Goal: Information Seeking & Learning: Learn about a topic

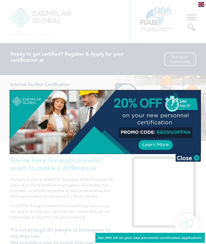
click at [196, 157] on img at bounding box center [187, 158] width 25 height 8
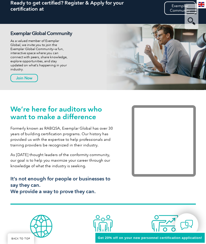
scroll to position [58, 0]
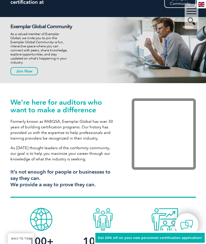
click at [202, 2] on img at bounding box center [201, 4] width 6 height 5
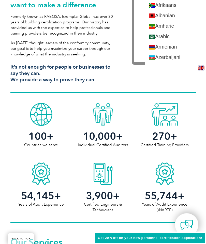
scroll to position [166, 0]
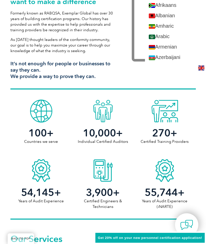
click at [65, 106] on div at bounding box center [41, 109] width 62 height 25
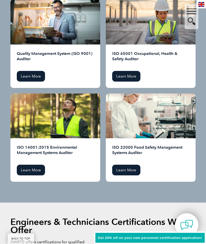
scroll to position [736, 0]
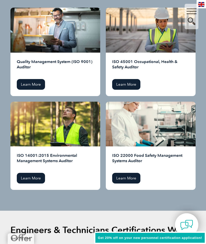
click at [21, 86] on link "Learn More" at bounding box center [31, 84] width 28 height 11
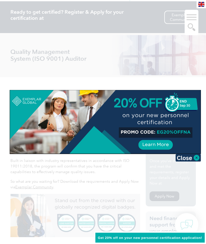
scroll to position [42, 0]
click at [197, 159] on img at bounding box center [187, 158] width 25 height 8
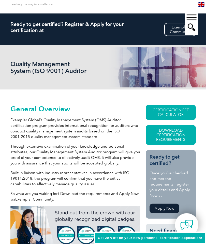
scroll to position [0, 0]
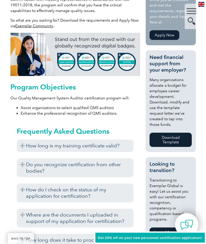
click at [188, 12] on div "▼" at bounding box center [191, 16] width 14 height 25
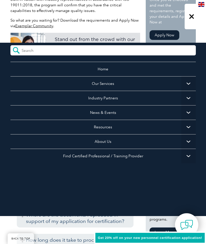
click at [189, 157] on span "▼" at bounding box center [188, 156] width 14 height 14
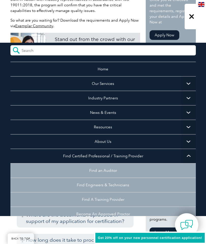
scroll to position [0, 0]
click at [188, 84] on span "▼" at bounding box center [188, 83] width 14 height 14
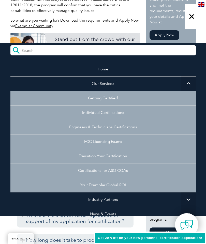
click at [188, 84] on span "▼" at bounding box center [188, 83] width 14 height 14
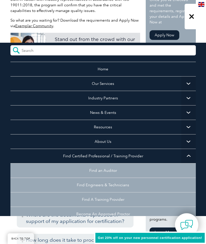
click at [188, 100] on span "▼" at bounding box center [188, 98] width 14 height 14
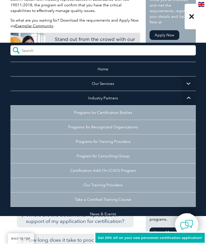
click at [188, 98] on span "▼" at bounding box center [188, 98] width 14 height 14
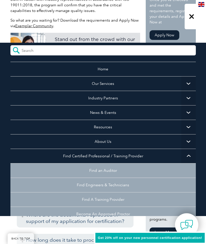
click at [187, 113] on span "▼" at bounding box center [188, 112] width 14 height 14
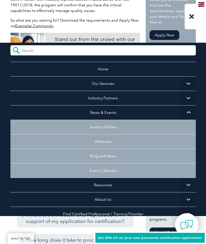
click at [188, 112] on span "▼" at bounding box center [188, 112] width 14 height 14
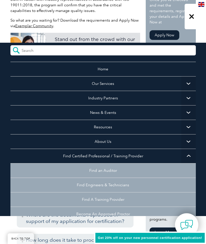
click at [190, 16] on div "▼" at bounding box center [191, 16] width 14 height 25
